Goal: Find specific page/section: Find specific page/section

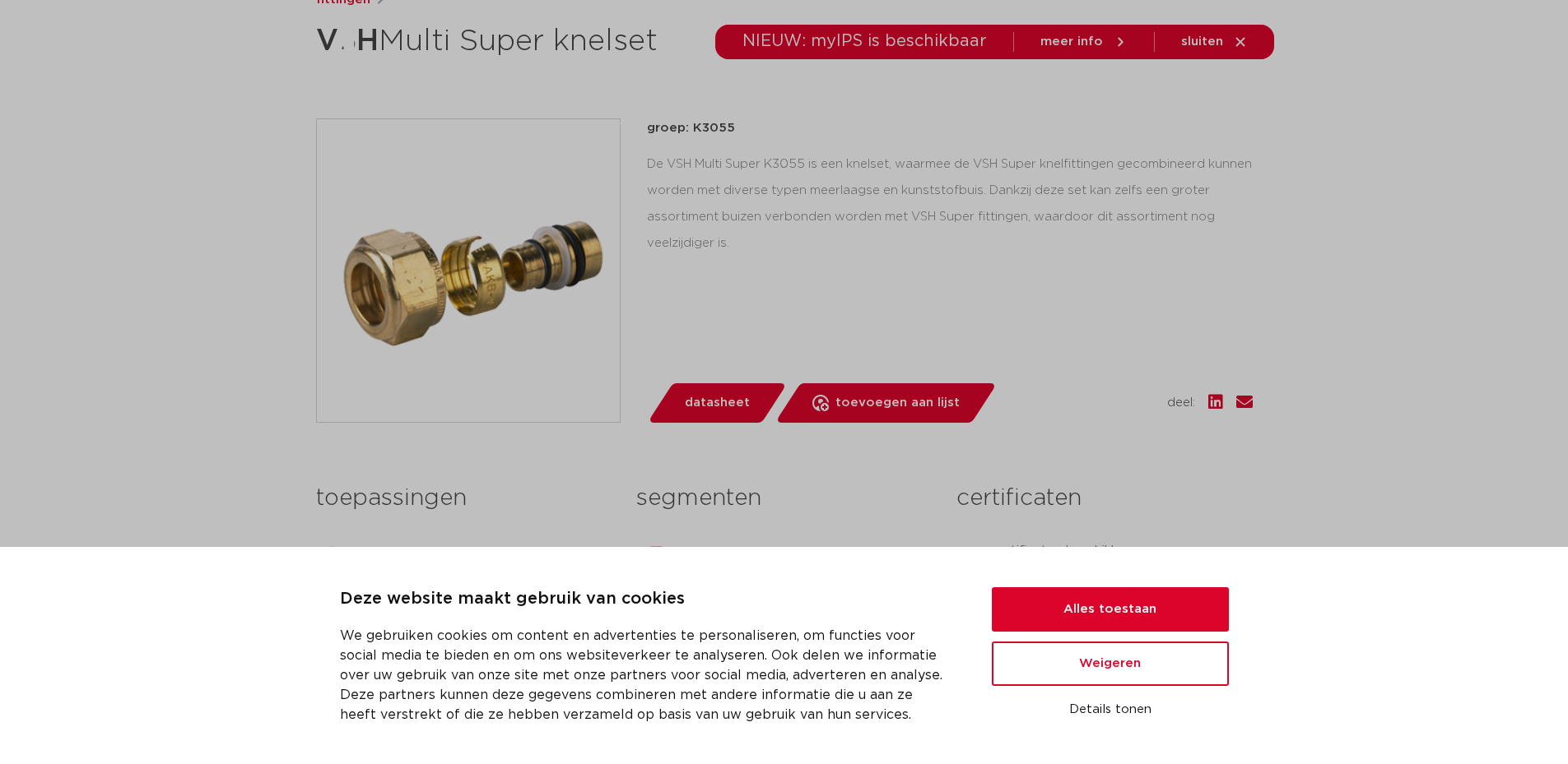
scroll to position [329, 0]
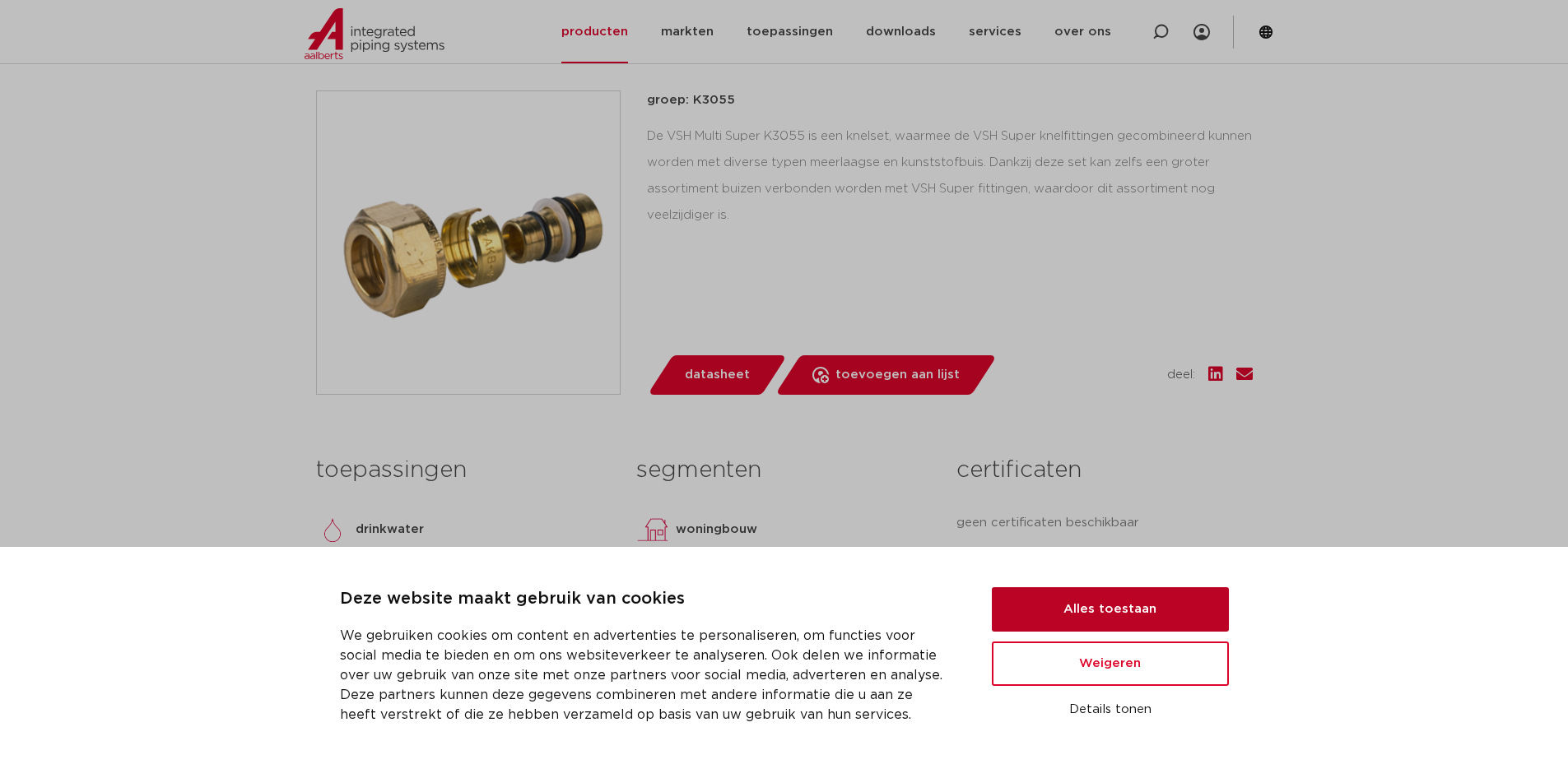
click at [1062, 594] on button "Alles toestaan" at bounding box center [1110, 610] width 237 height 44
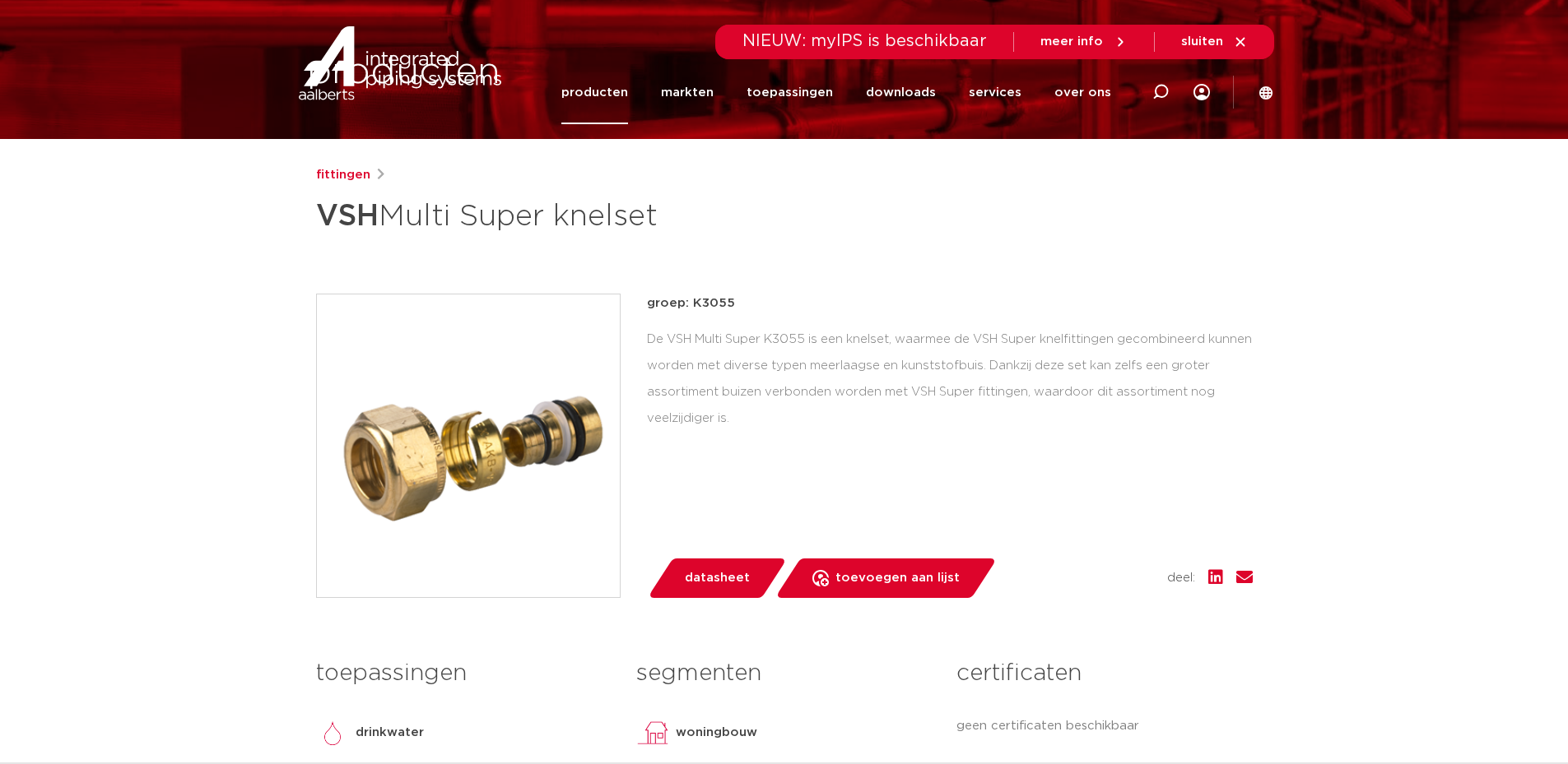
scroll to position [164, 0]
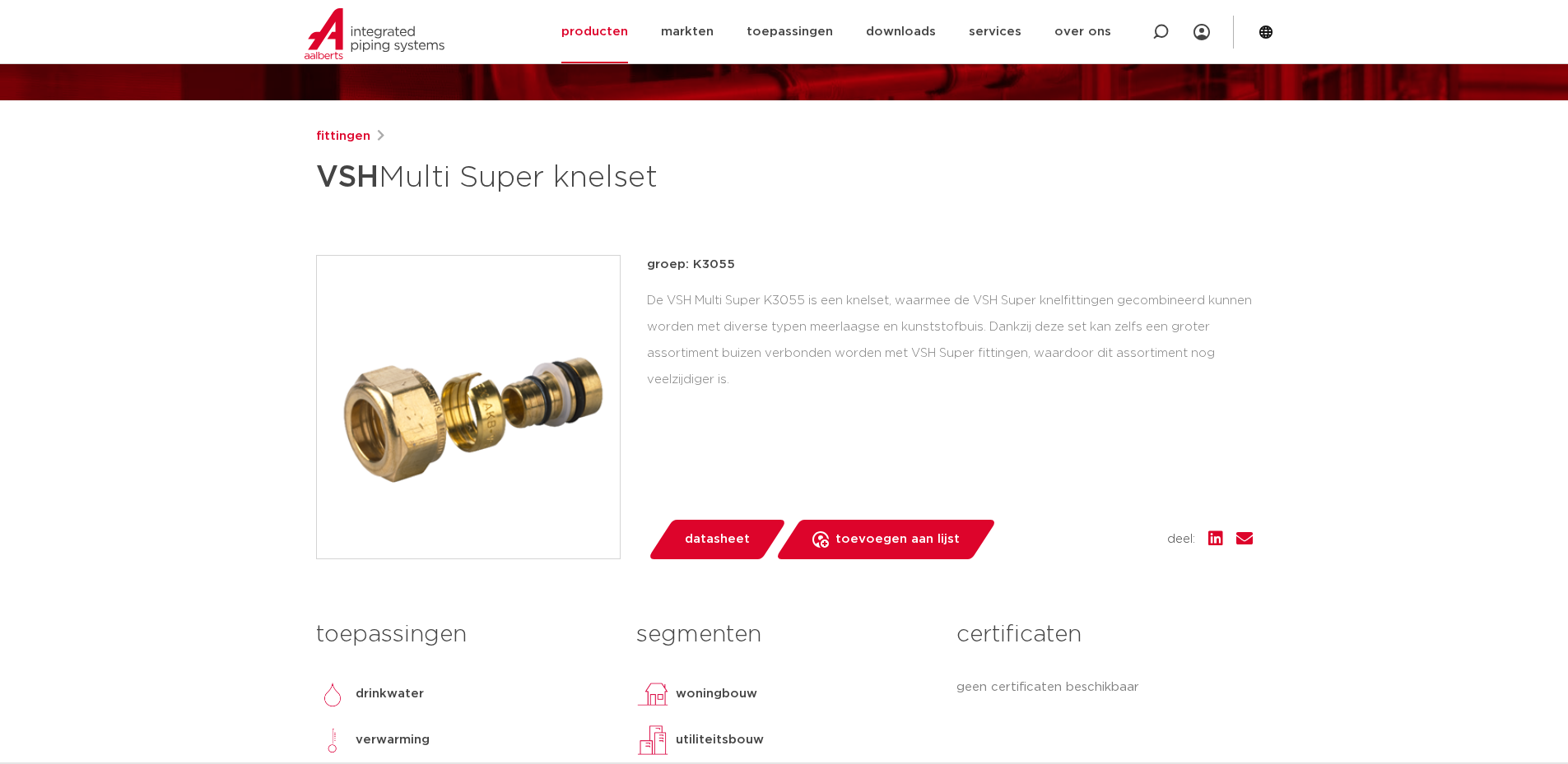
drag, startPoint x: 682, startPoint y: 164, endPoint x: 312, endPoint y: 197, distance: 371.5
click at [312, 197] on div "fittingen VSH Multi Super knelset groep: K3055 lees meer lees minder" at bounding box center [784, 492] width 963 height 729
copy h1 "VSH Multi Super knelset"
click at [1163, 24] on icon at bounding box center [1160, 32] width 17 height 17
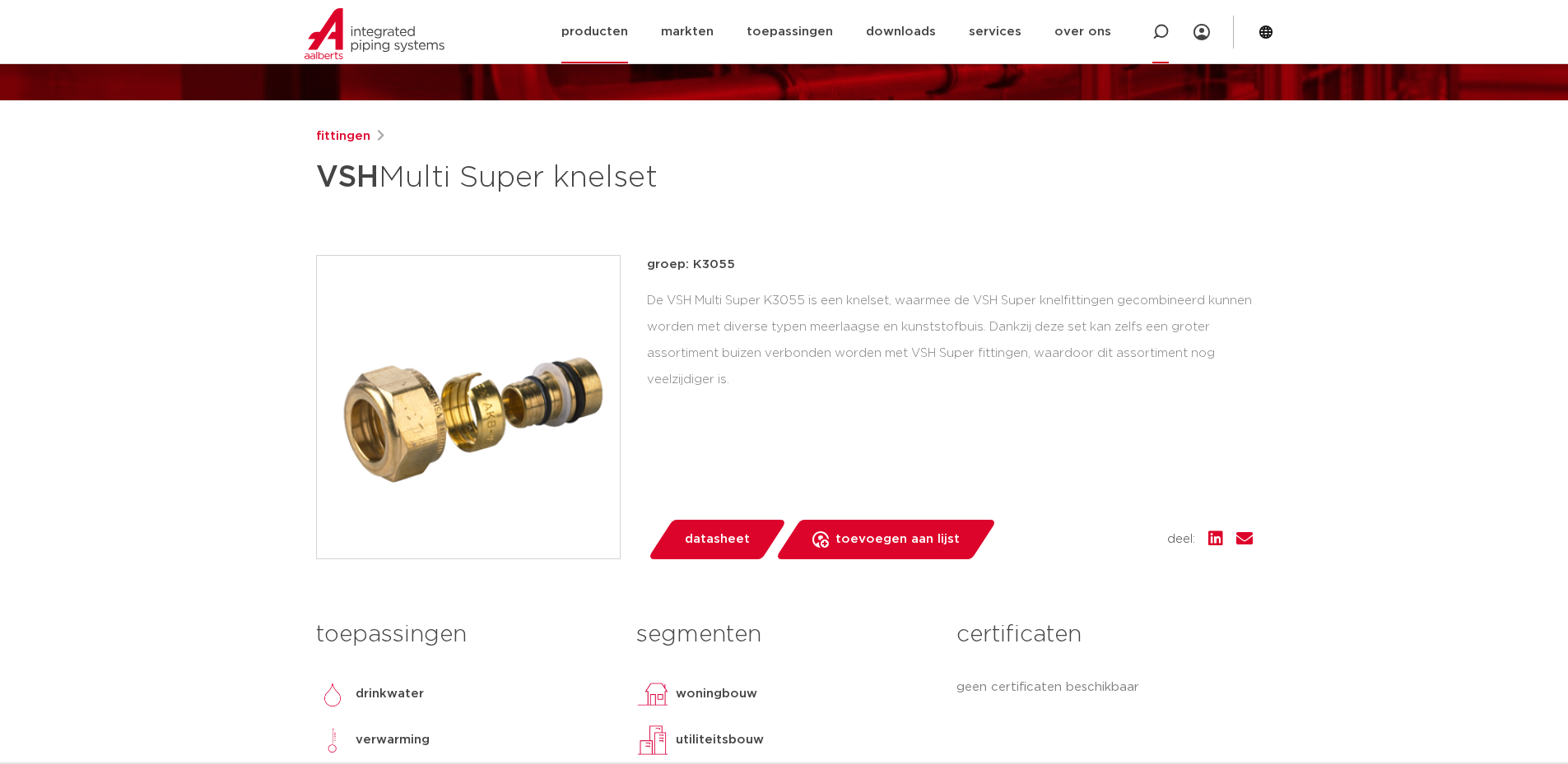
click at [1153, 32] on icon at bounding box center [1160, 32] width 17 height 17
paste input "VSH Multi Super knelset"
type input "VSH Multi Super knelset"
click button "Zoeken" at bounding box center [0, 0] width 0 height 0
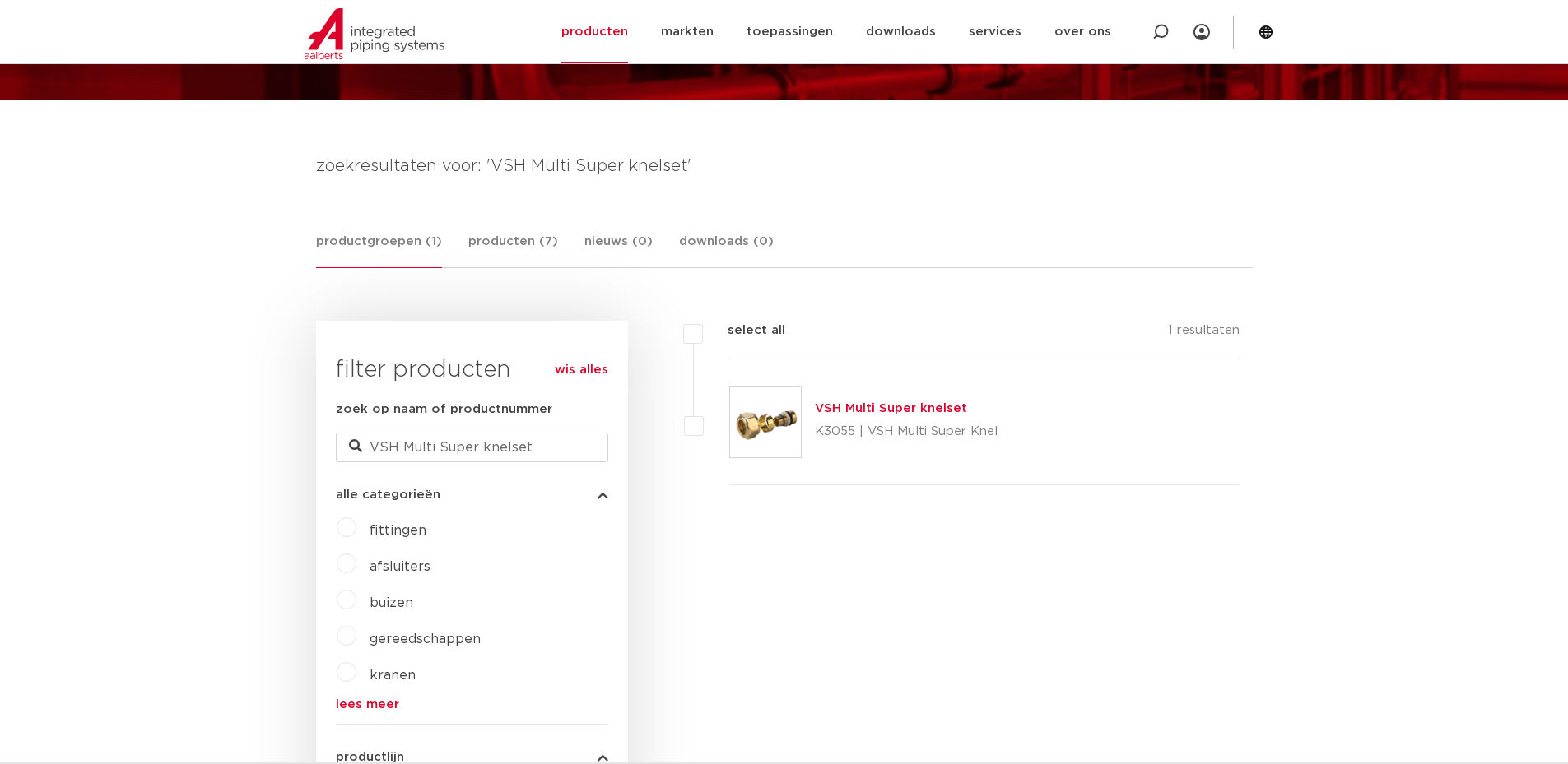
click at [899, 414] on link "VSH Multi Super knelset" at bounding box center [891, 408] width 153 height 12
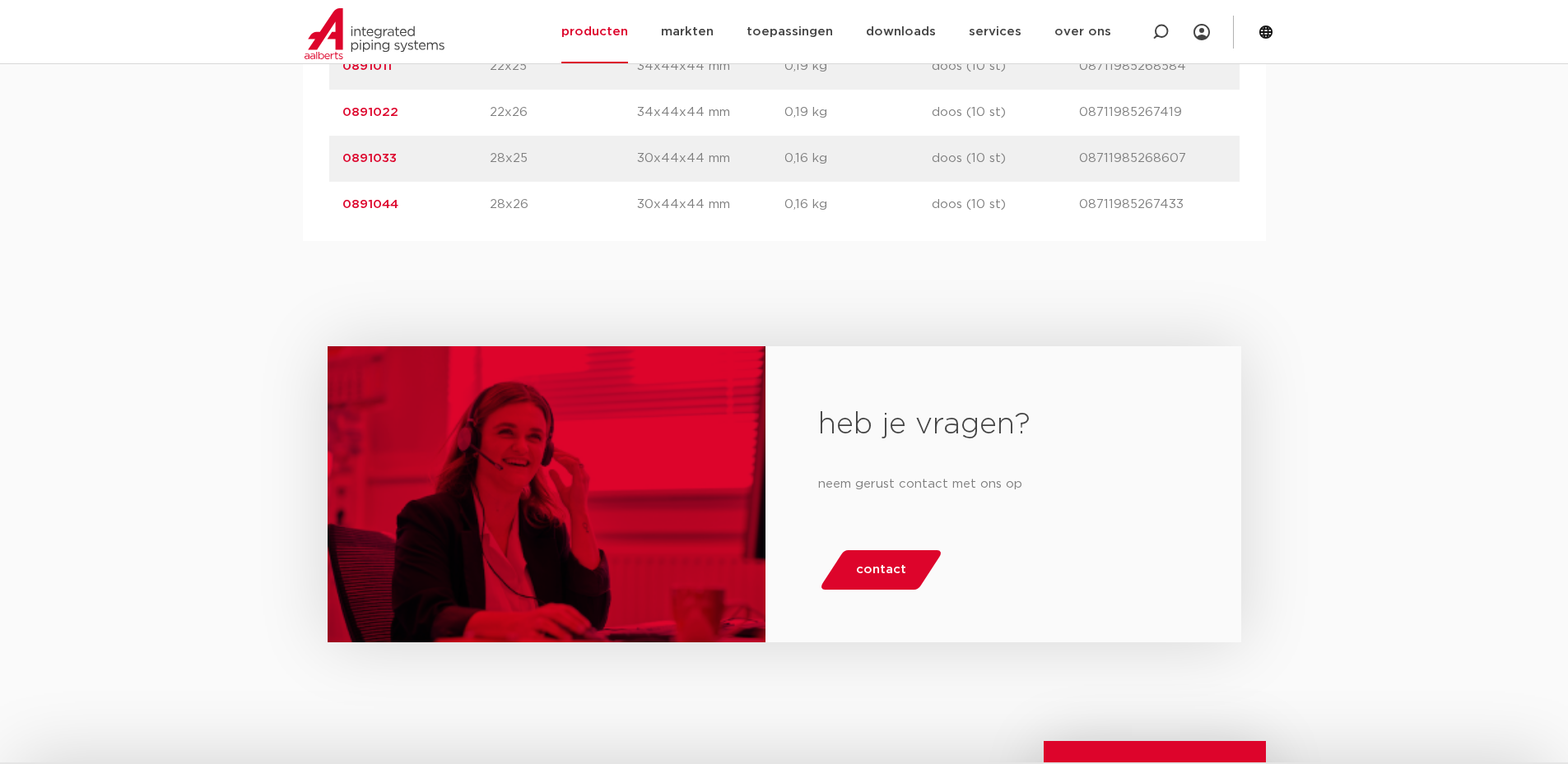
scroll to position [1248, 0]
